Goal: Check status: Check status

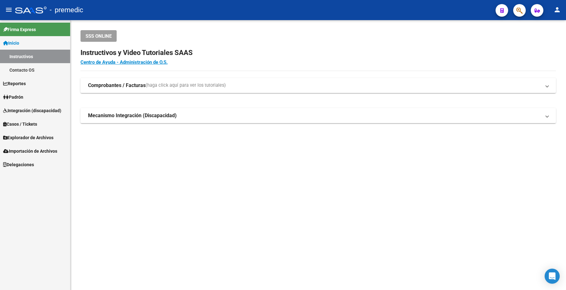
click at [22, 99] on span "Padrón" at bounding box center [13, 97] width 20 height 7
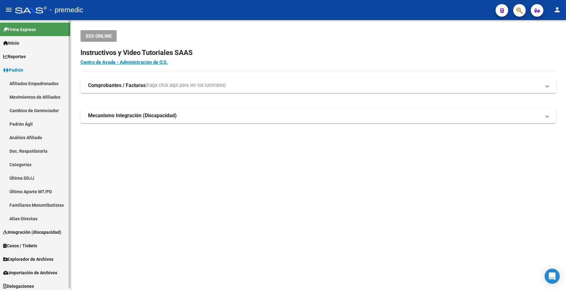
click at [26, 136] on link "Análisis Afiliado" at bounding box center [35, 138] width 70 height 14
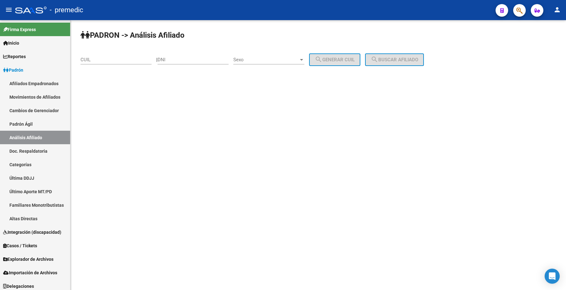
click at [116, 59] on input "CUIL" at bounding box center [116, 60] width 71 height 6
paste input "20-18531518-6"
type input "20-18531518-6"
click at [405, 64] on button "search Buscar afiliado" at bounding box center [394, 59] width 59 height 13
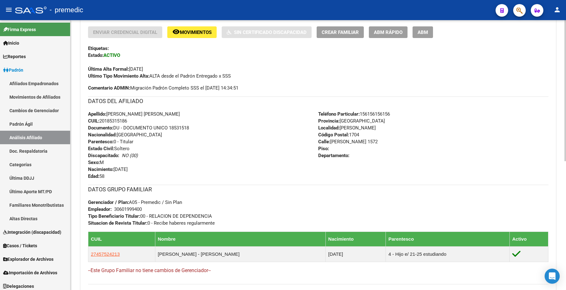
scroll to position [247, 0]
